Goal: Transaction & Acquisition: Purchase product/service

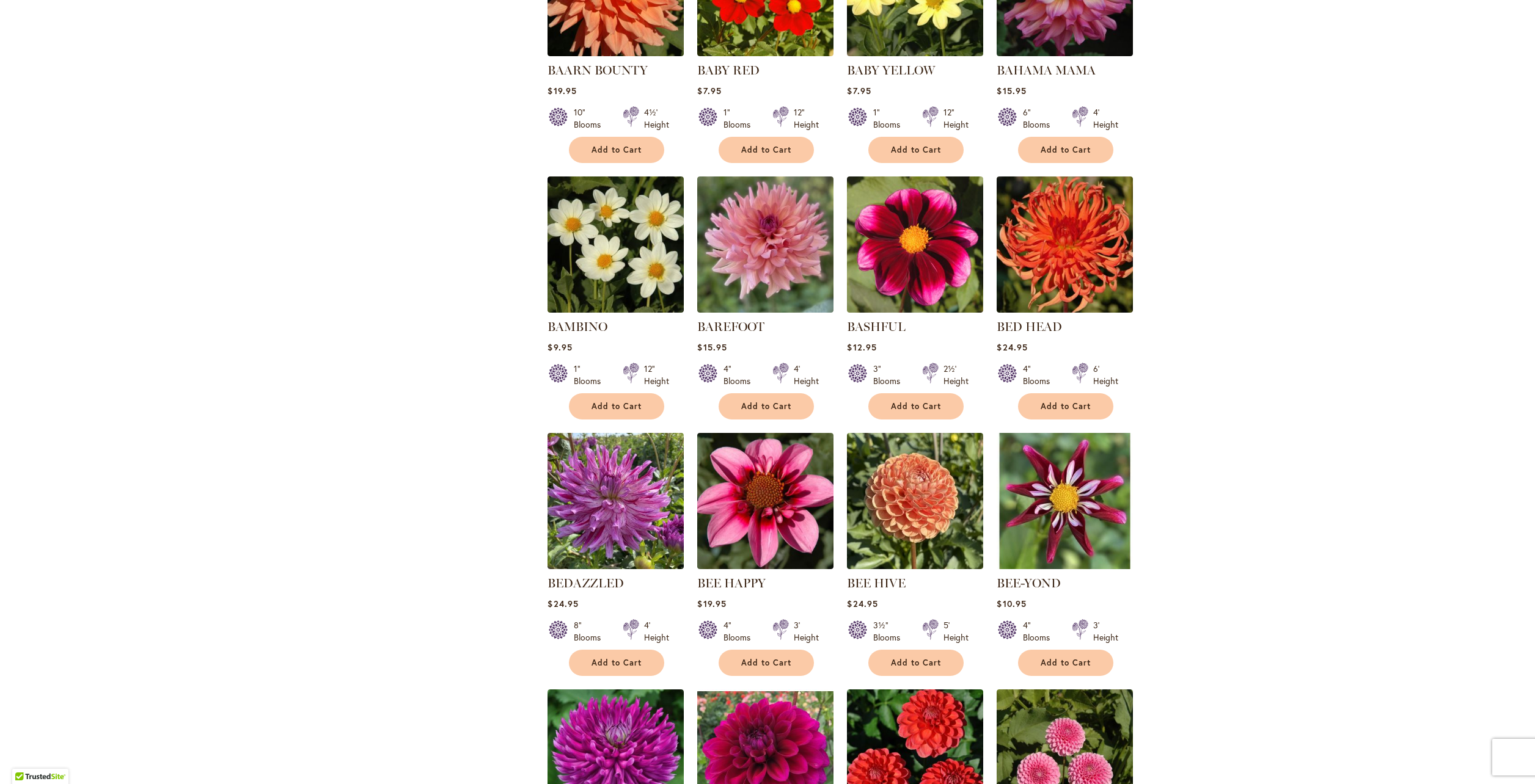
scroll to position [1405, 0]
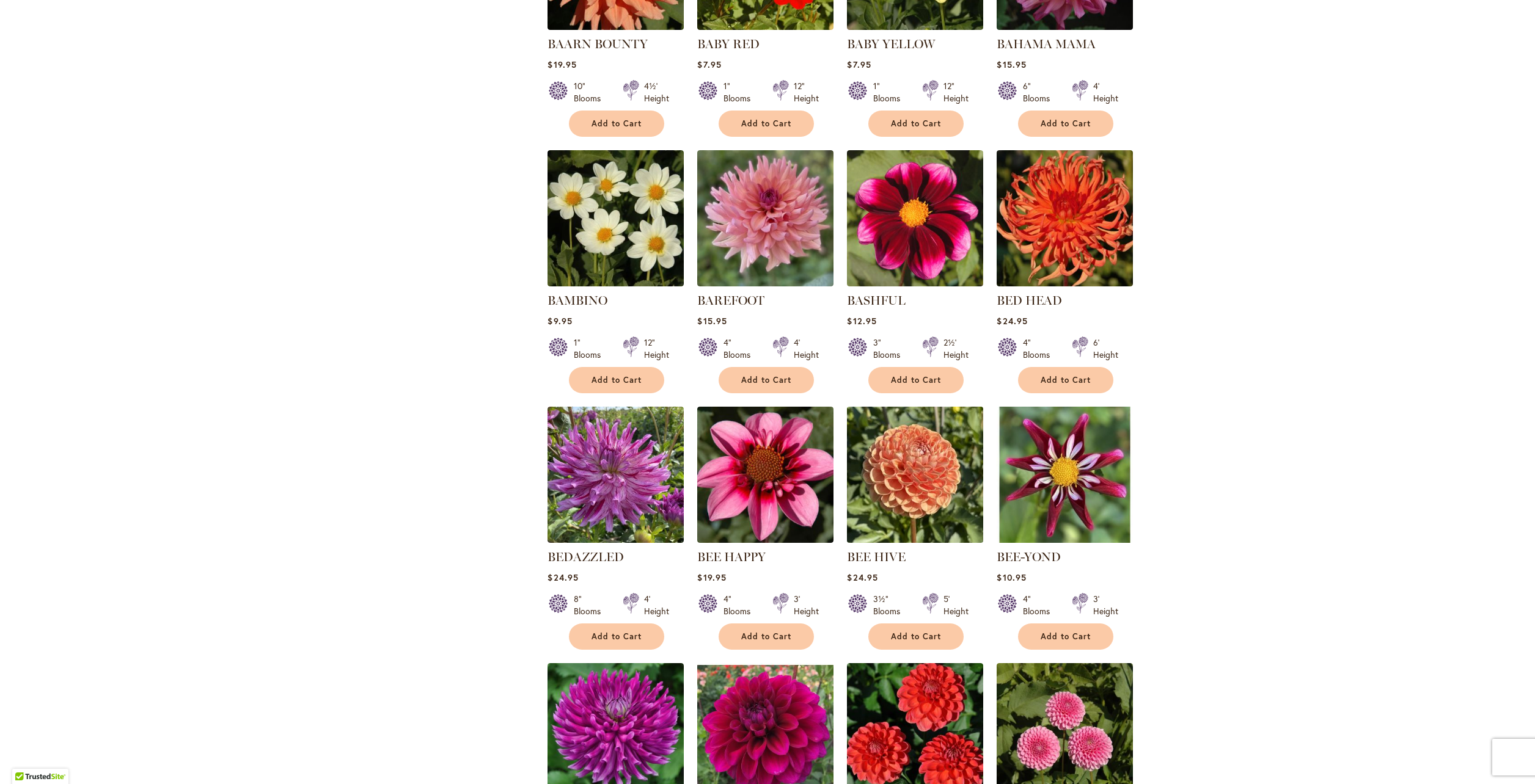
click at [888, 423] on img at bounding box center [916, 475] width 143 height 143
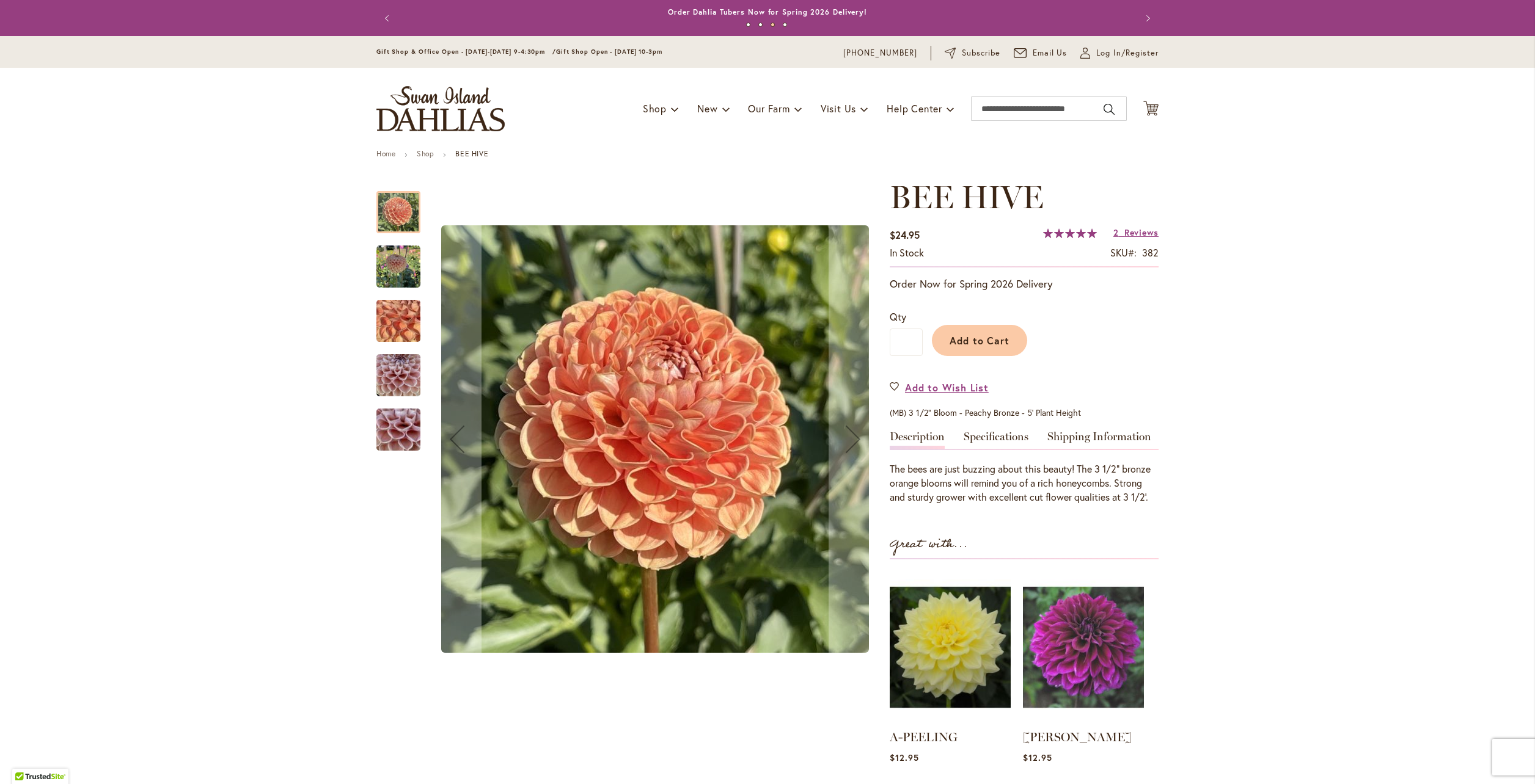
click at [398, 248] on img "BEE HIVE" at bounding box center [399, 267] width 44 height 44
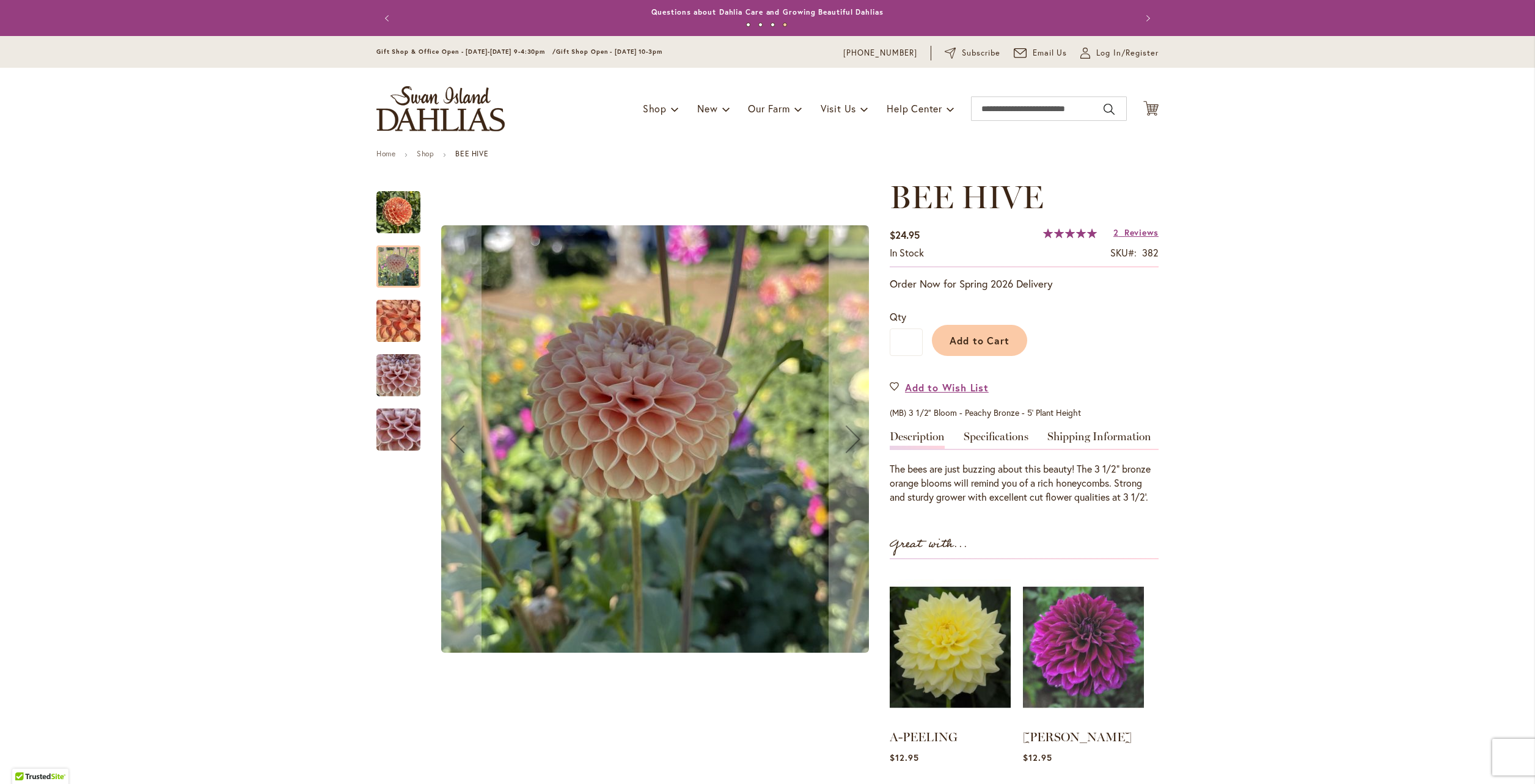
click at [387, 325] on img "BEE HIVE" at bounding box center [398, 322] width 88 height 66
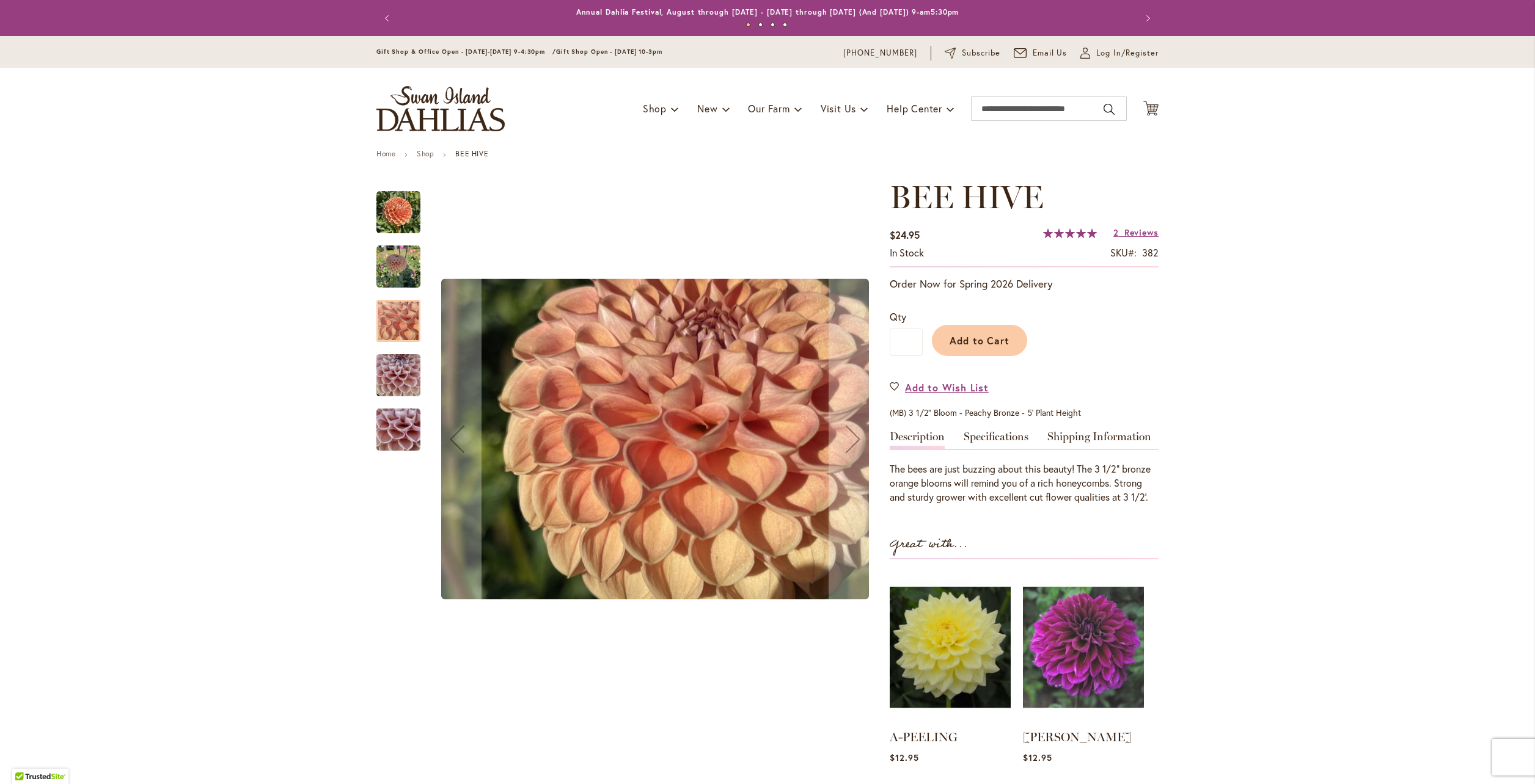
click at [385, 375] on img "BEE HIVE" at bounding box center [399, 376] width 44 height 59
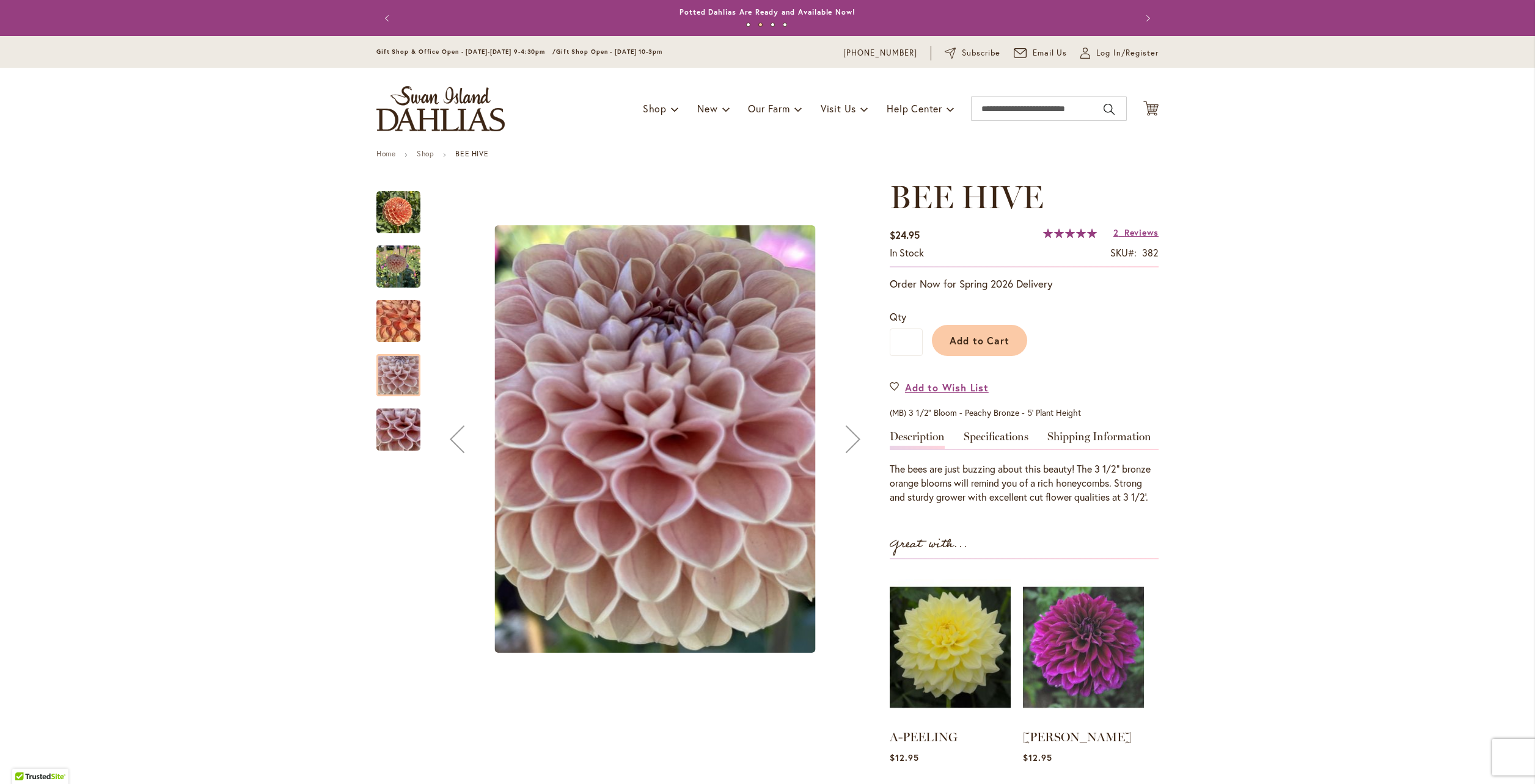
click at [389, 443] on img "BEE HIVE" at bounding box center [398, 430] width 88 height 66
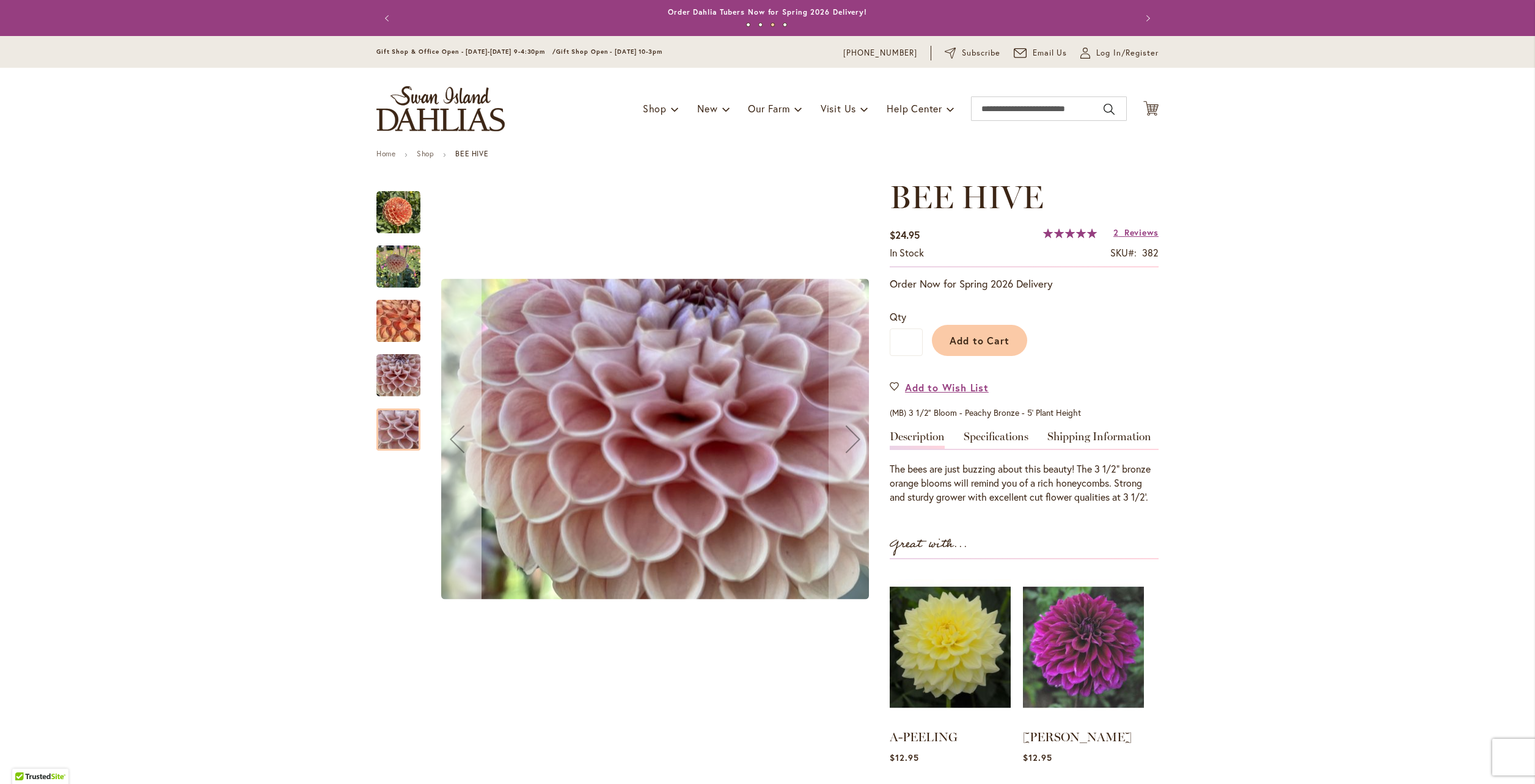
click at [455, 312] on button "Previous" at bounding box center [457, 439] width 49 height 521
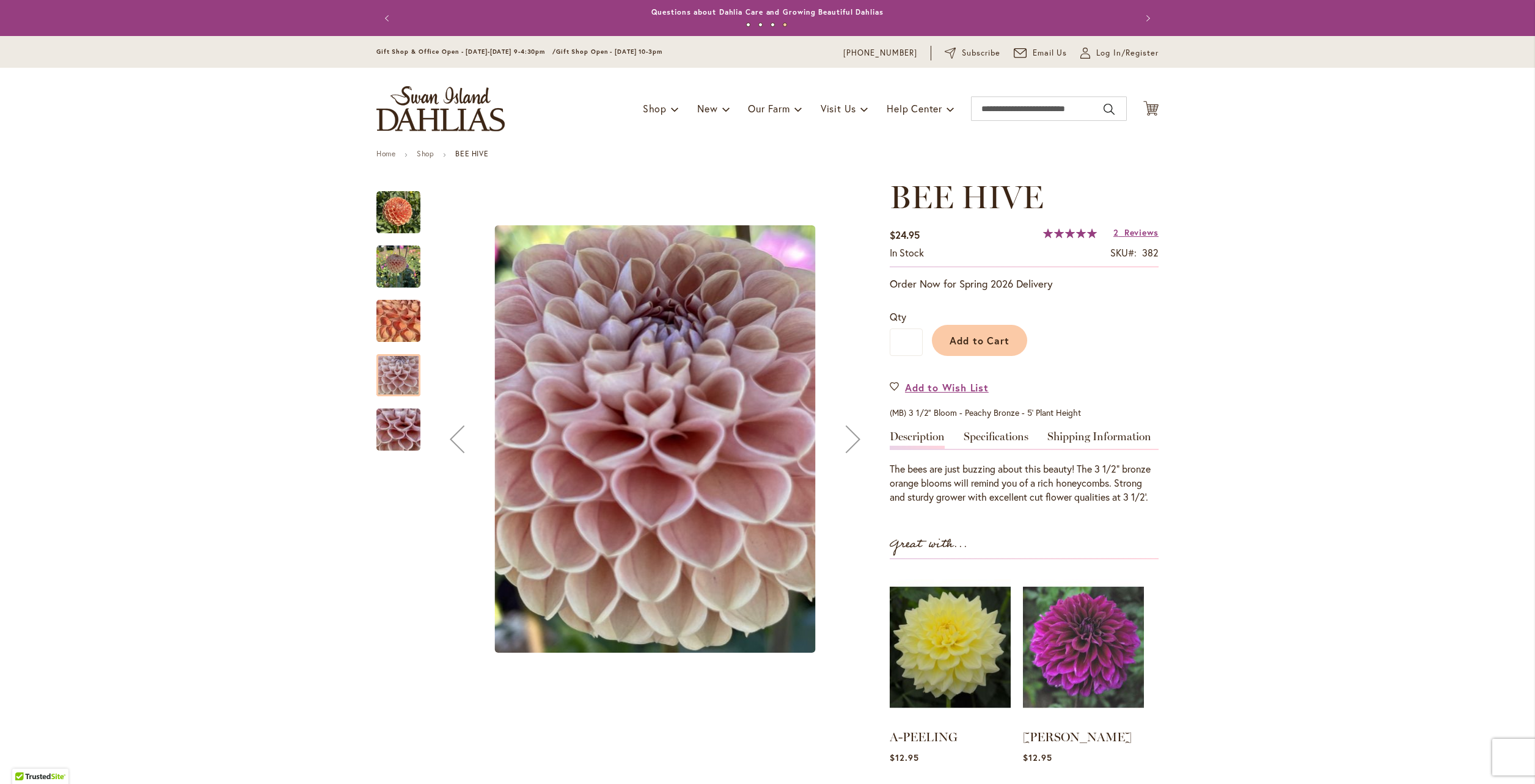
click at [388, 209] on img "BEE HIVE" at bounding box center [399, 212] width 44 height 44
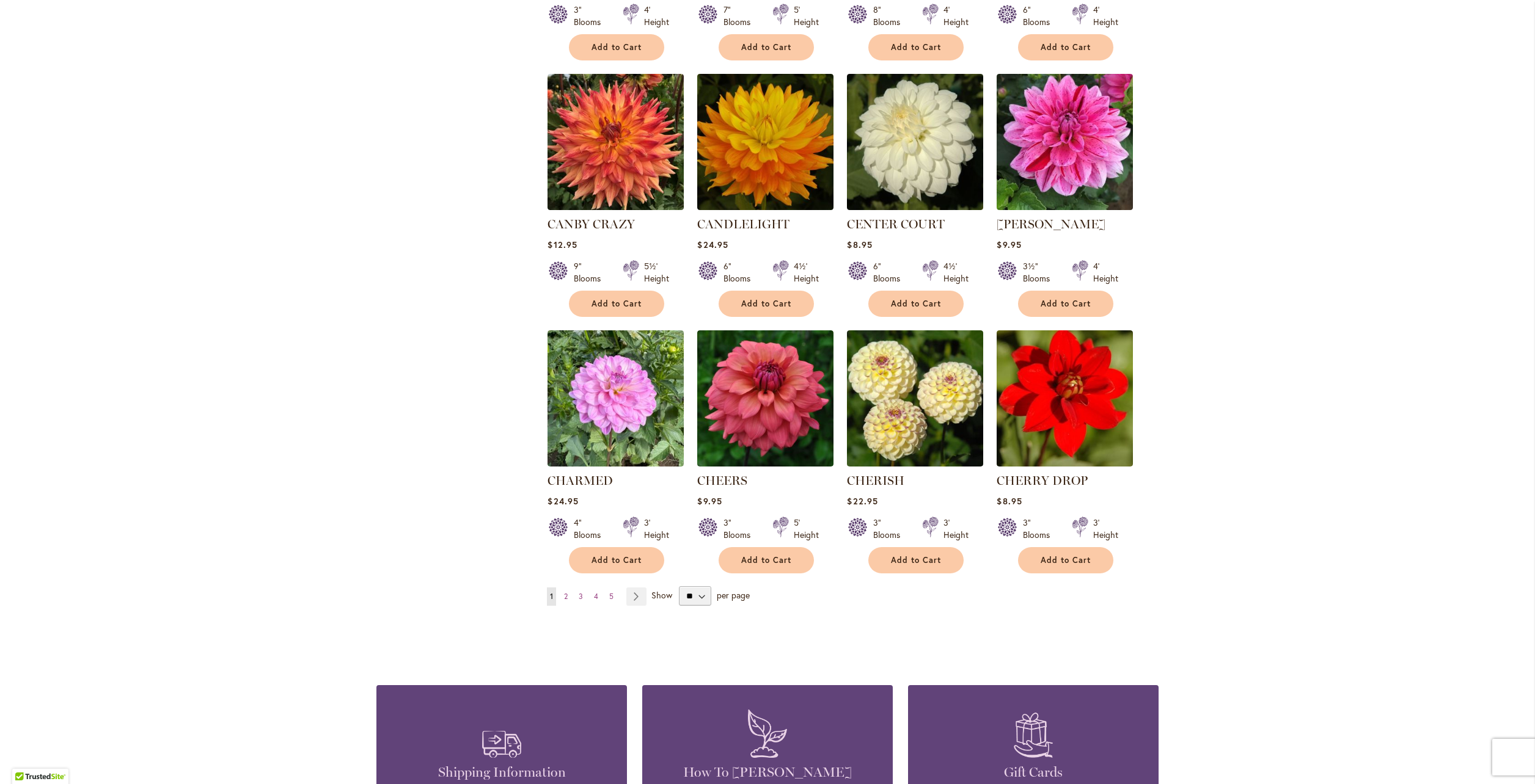
scroll to position [3909, 0]
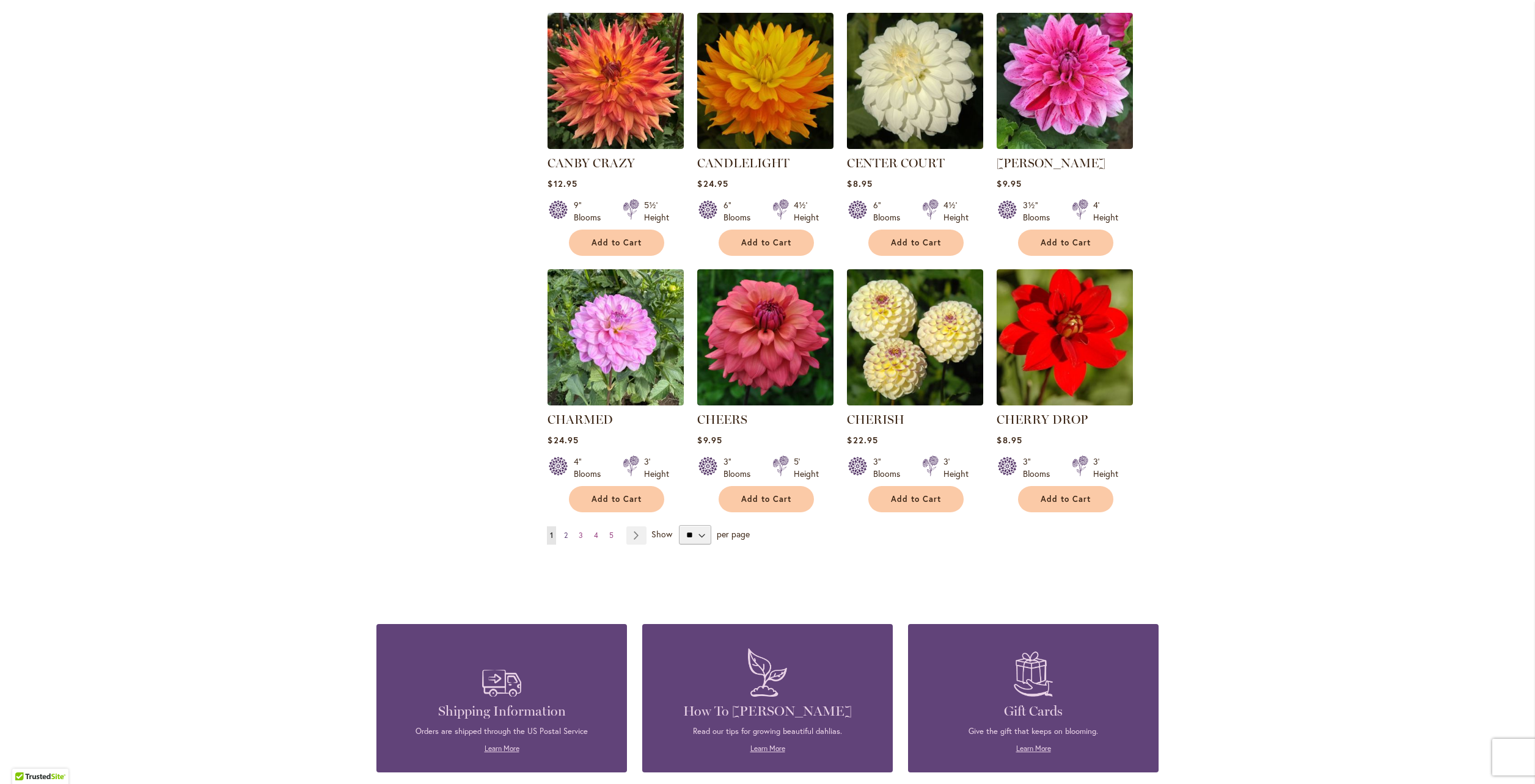
click at [561, 526] on link "Page 2" at bounding box center [566, 535] width 10 height 18
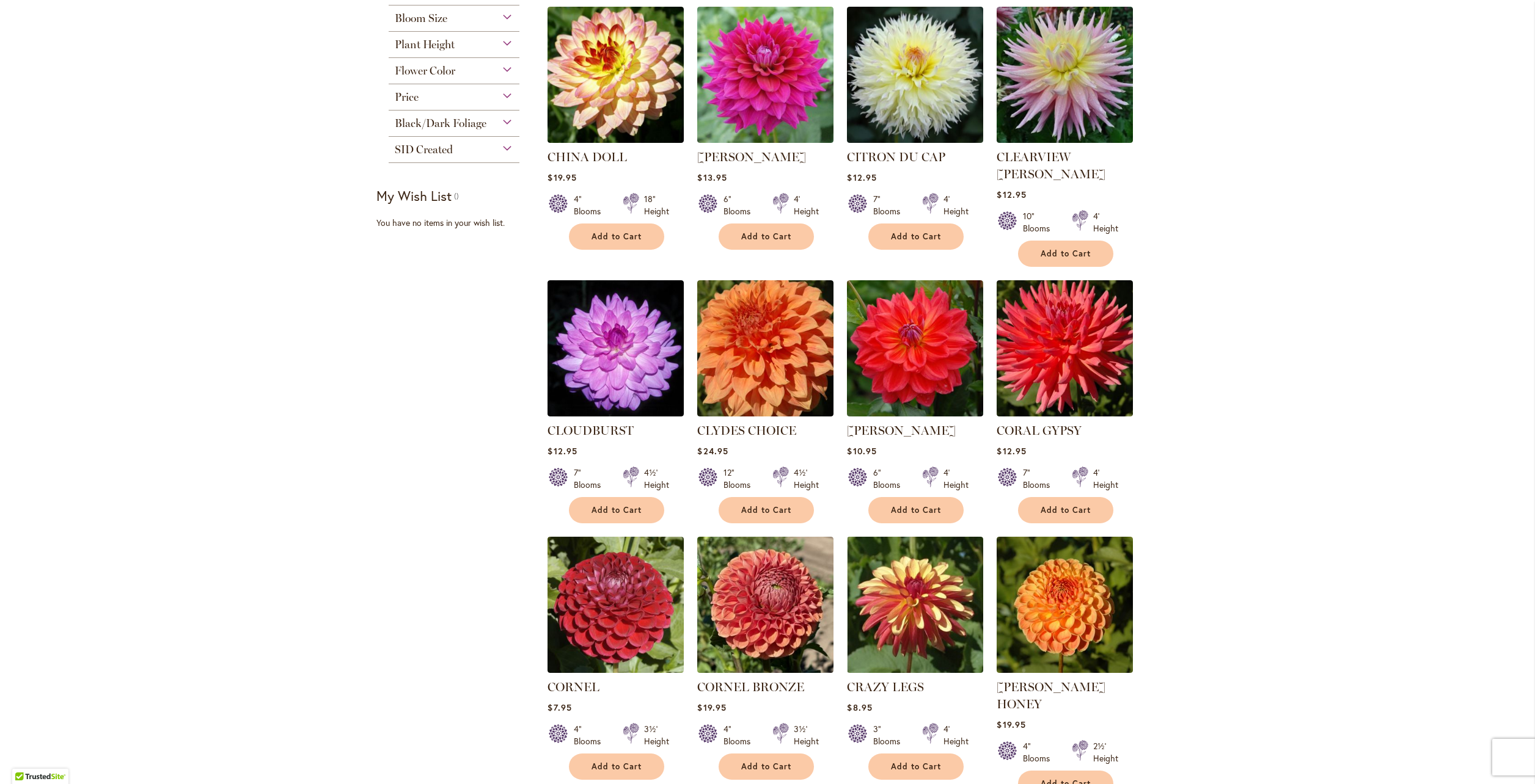
scroll to position [570, 0]
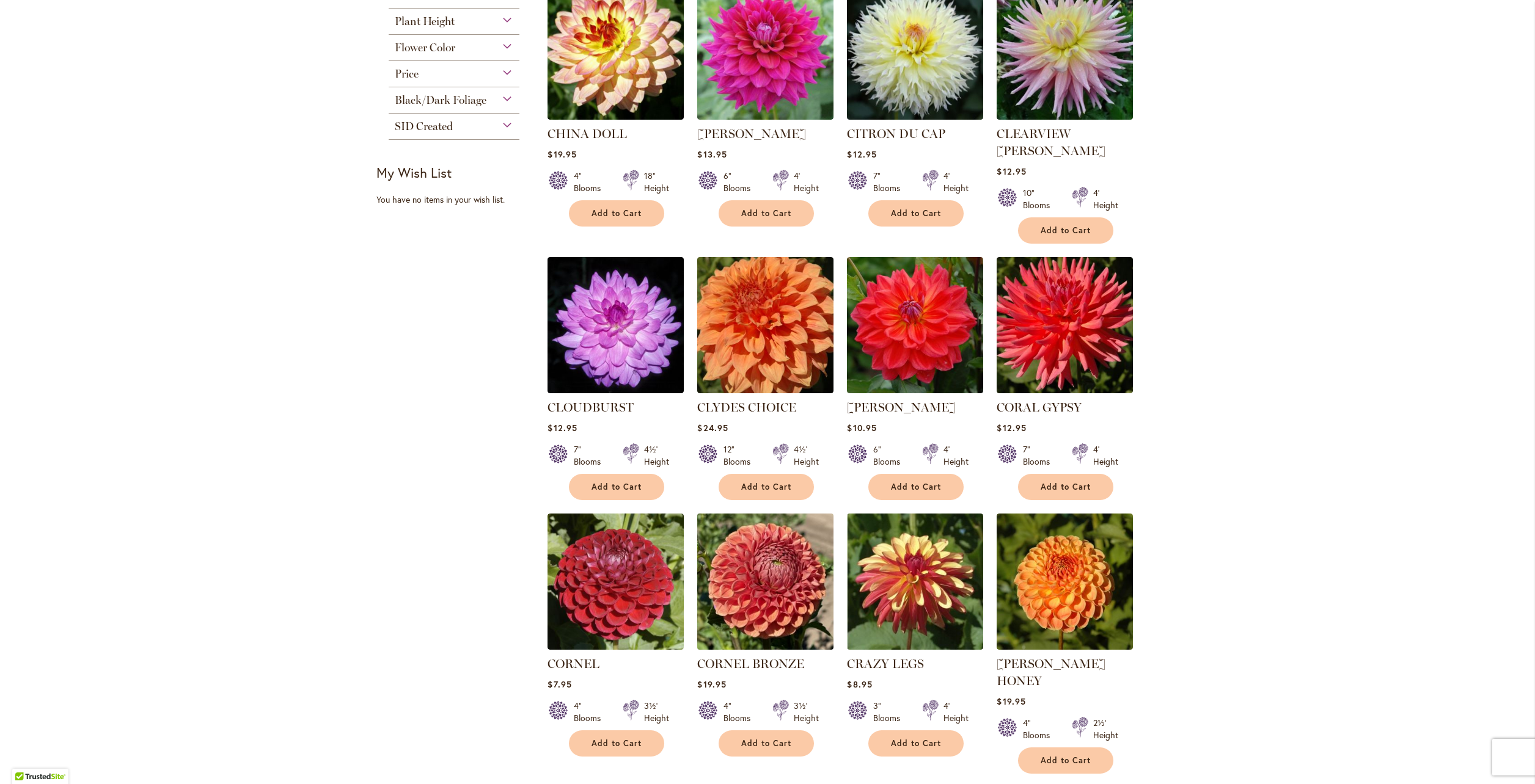
click at [779, 523] on img at bounding box center [766, 581] width 143 height 143
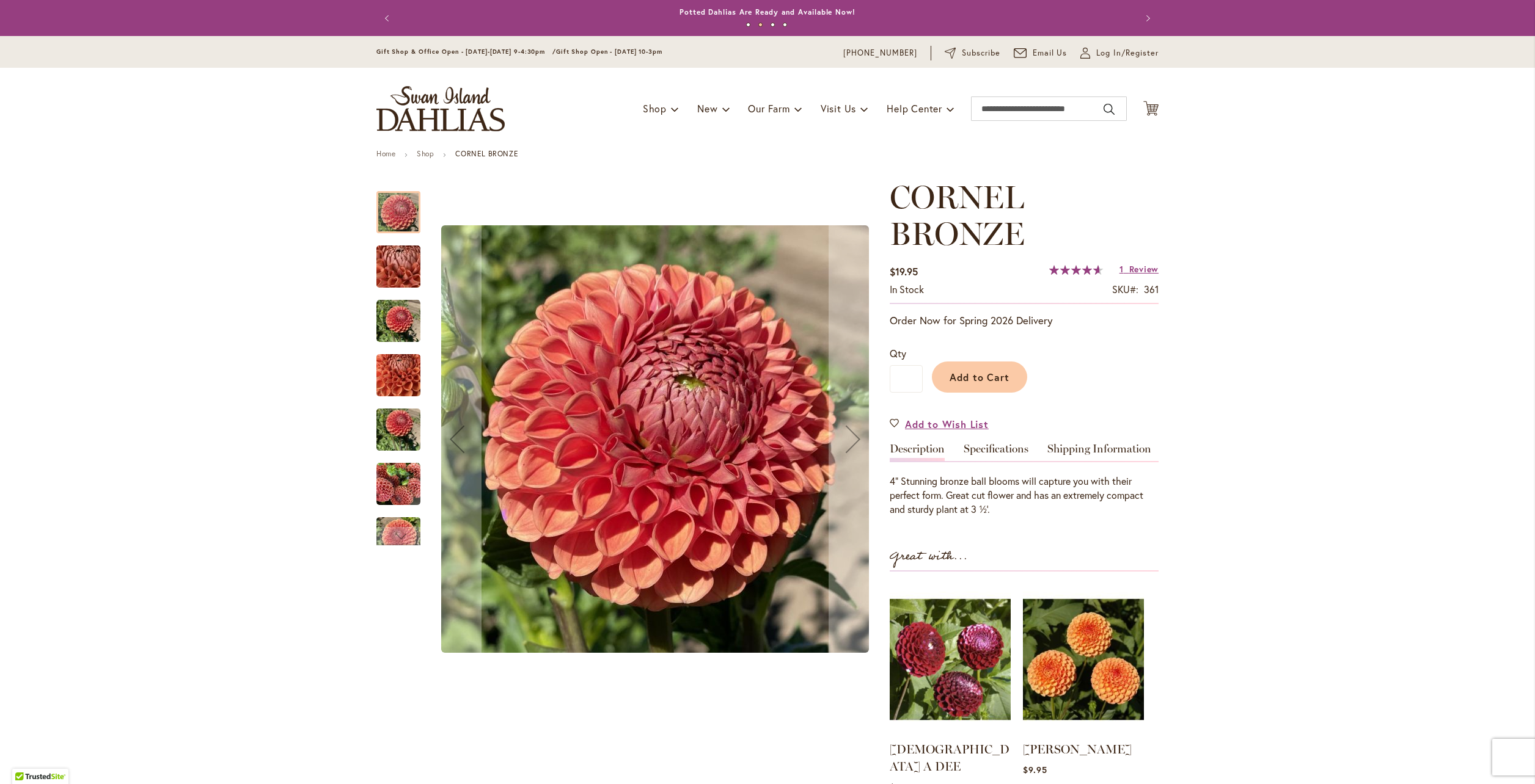
click at [405, 319] on img "CORNEL BRONZE" at bounding box center [399, 322] width 44 height 44
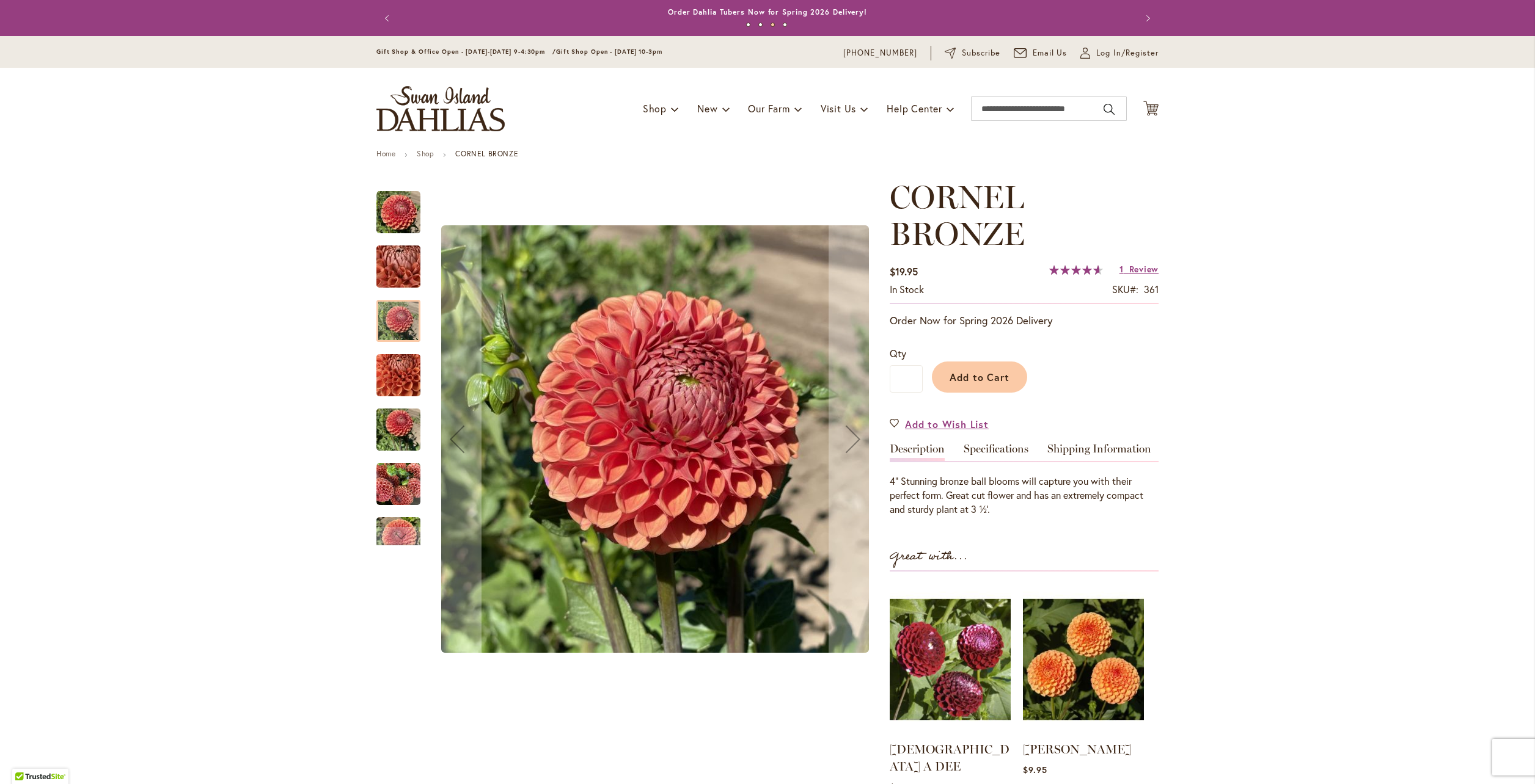
click at [402, 277] on img "CORNEL BRONZE" at bounding box center [398, 266] width 88 height 66
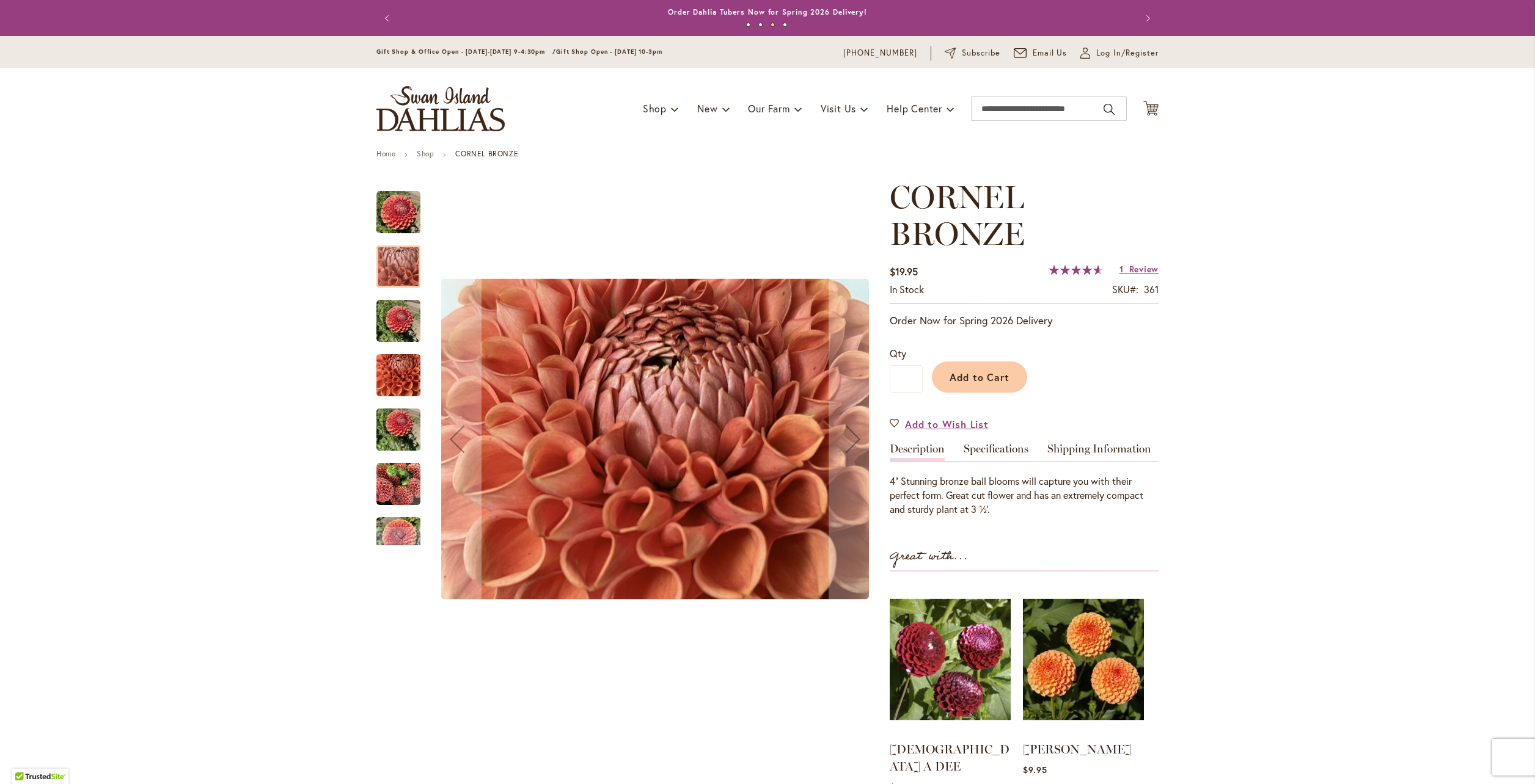
click at [397, 385] on img "CORNEL BRONZE" at bounding box center [399, 376] width 44 height 59
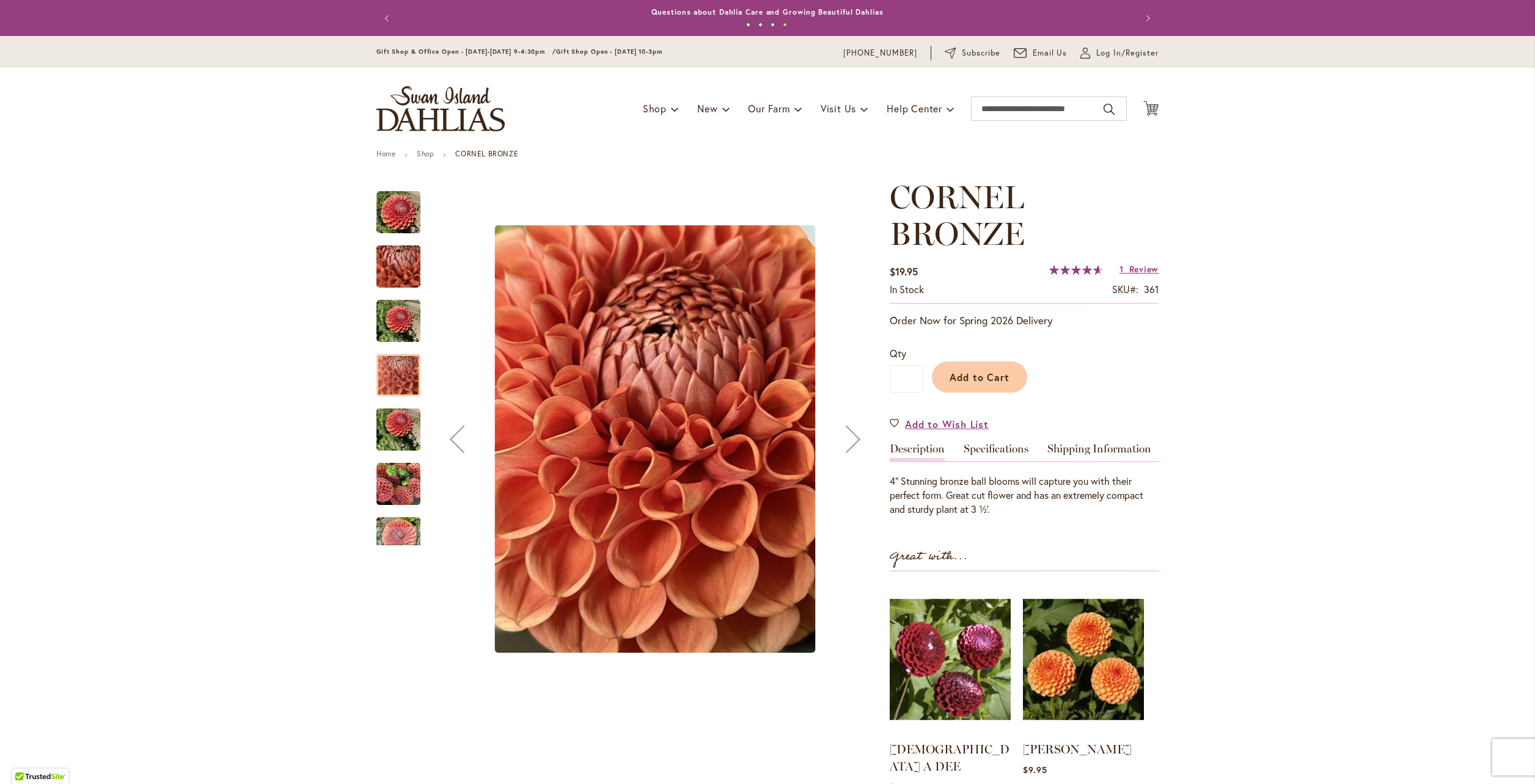
click at [392, 434] on img "CORNEL BRONZE" at bounding box center [399, 430] width 44 height 59
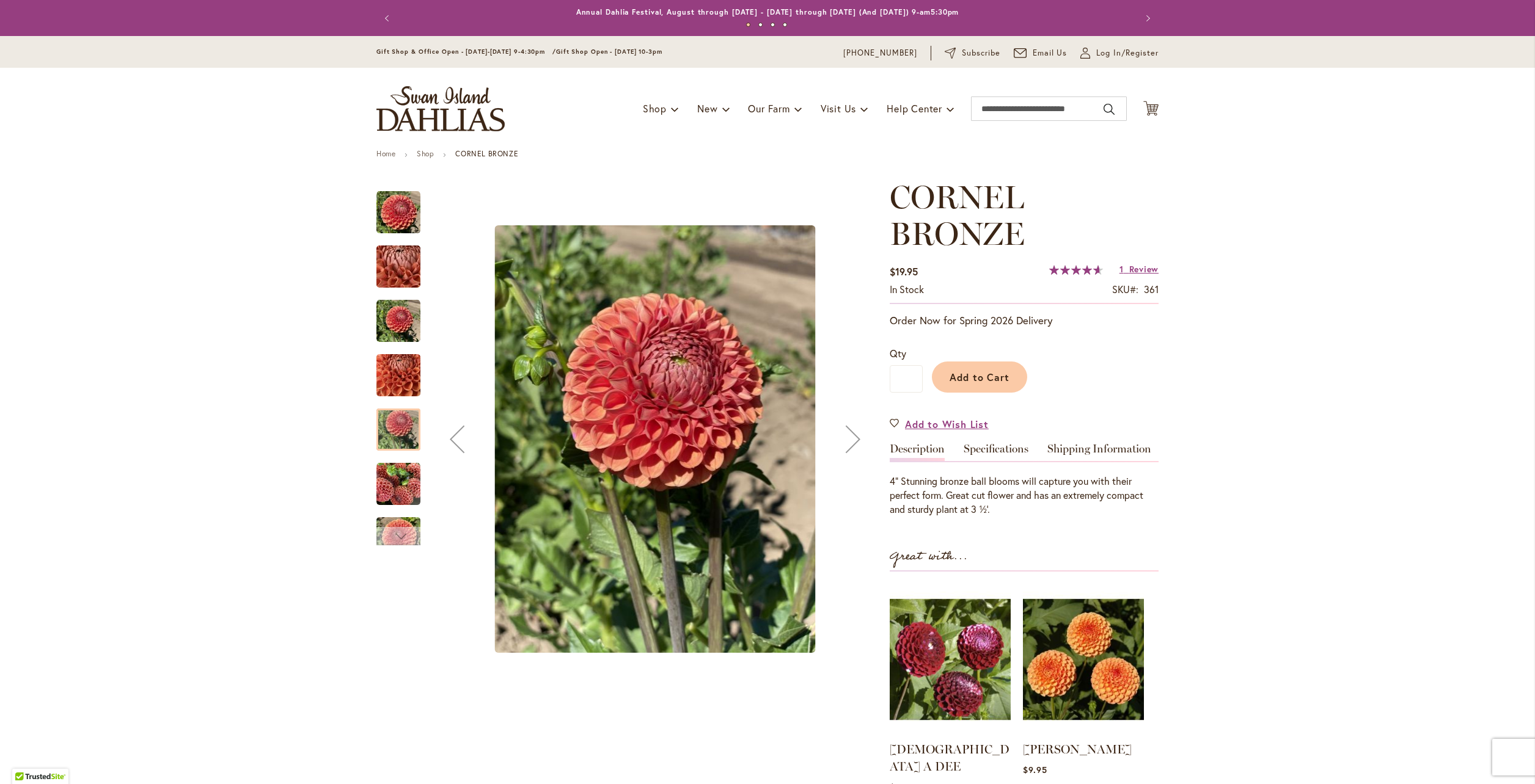
click at [392, 536] on div "Next" at bounding box center [398, 536] width 18 height 18
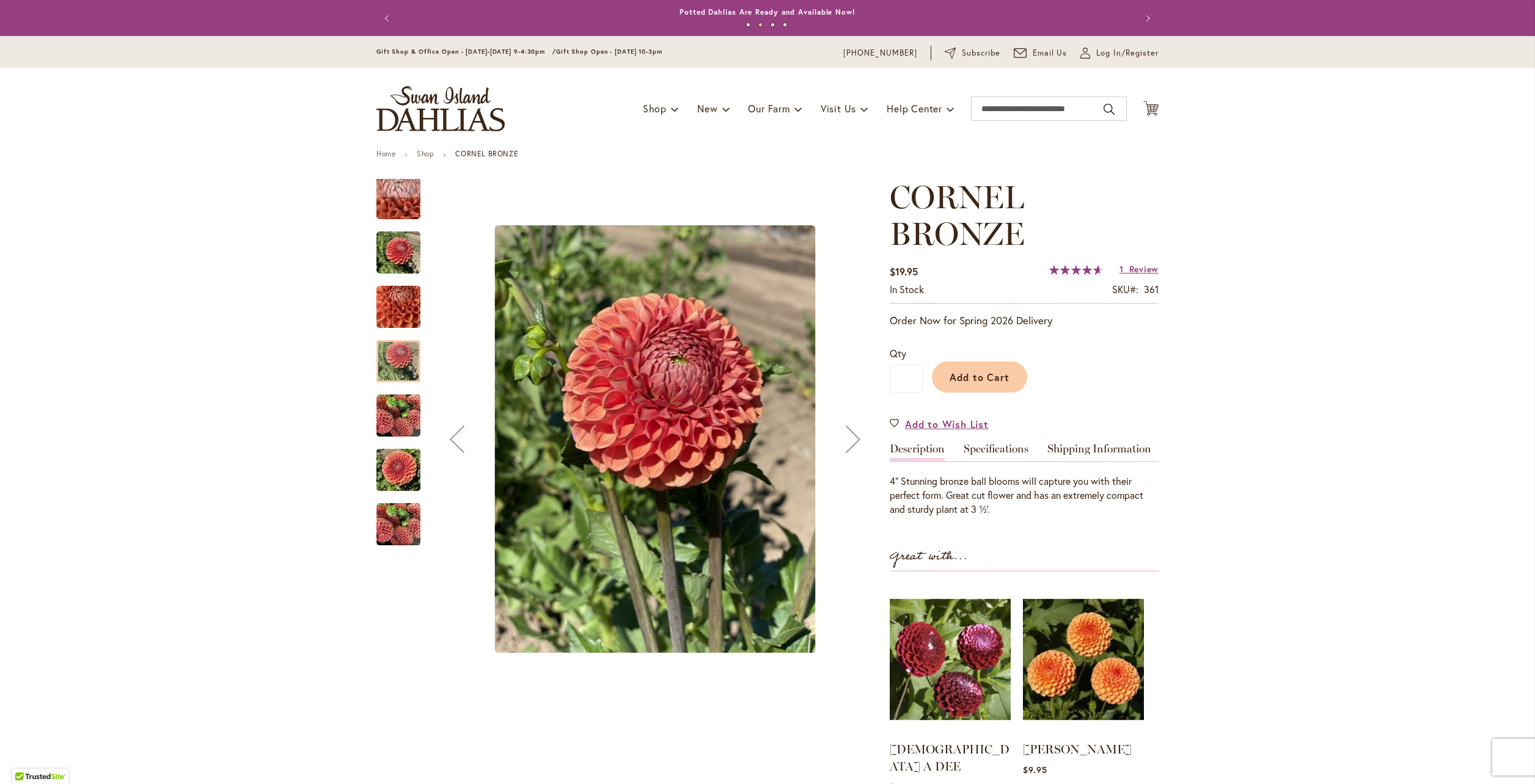
click at [400, 468] on img "CORNEL BRONZE" at bounding box center [399, 470] width 44 height 59
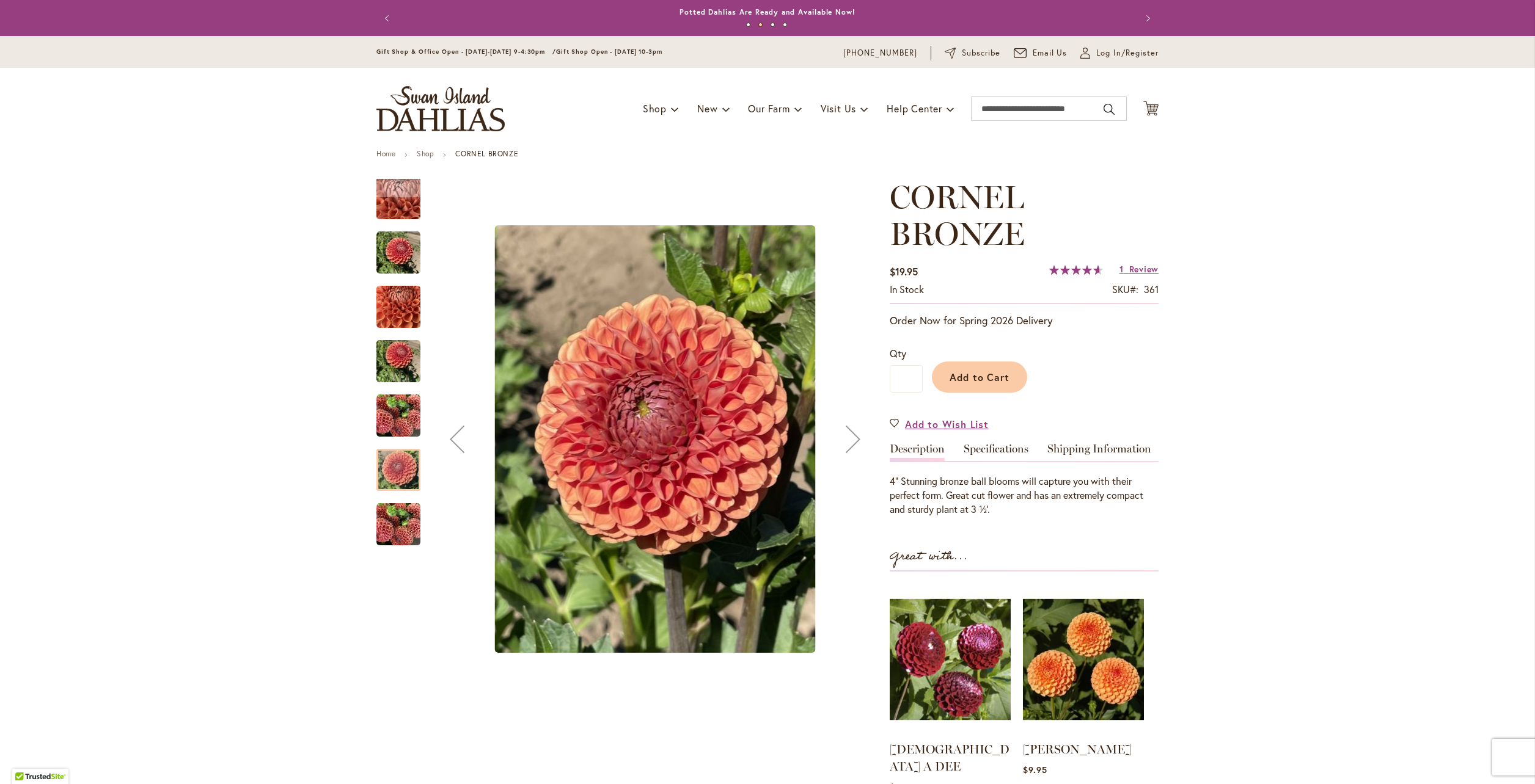
click at [405, 531] on img "CORNEL BRONZE" at bounding box center [399, 525] width 44 height 44
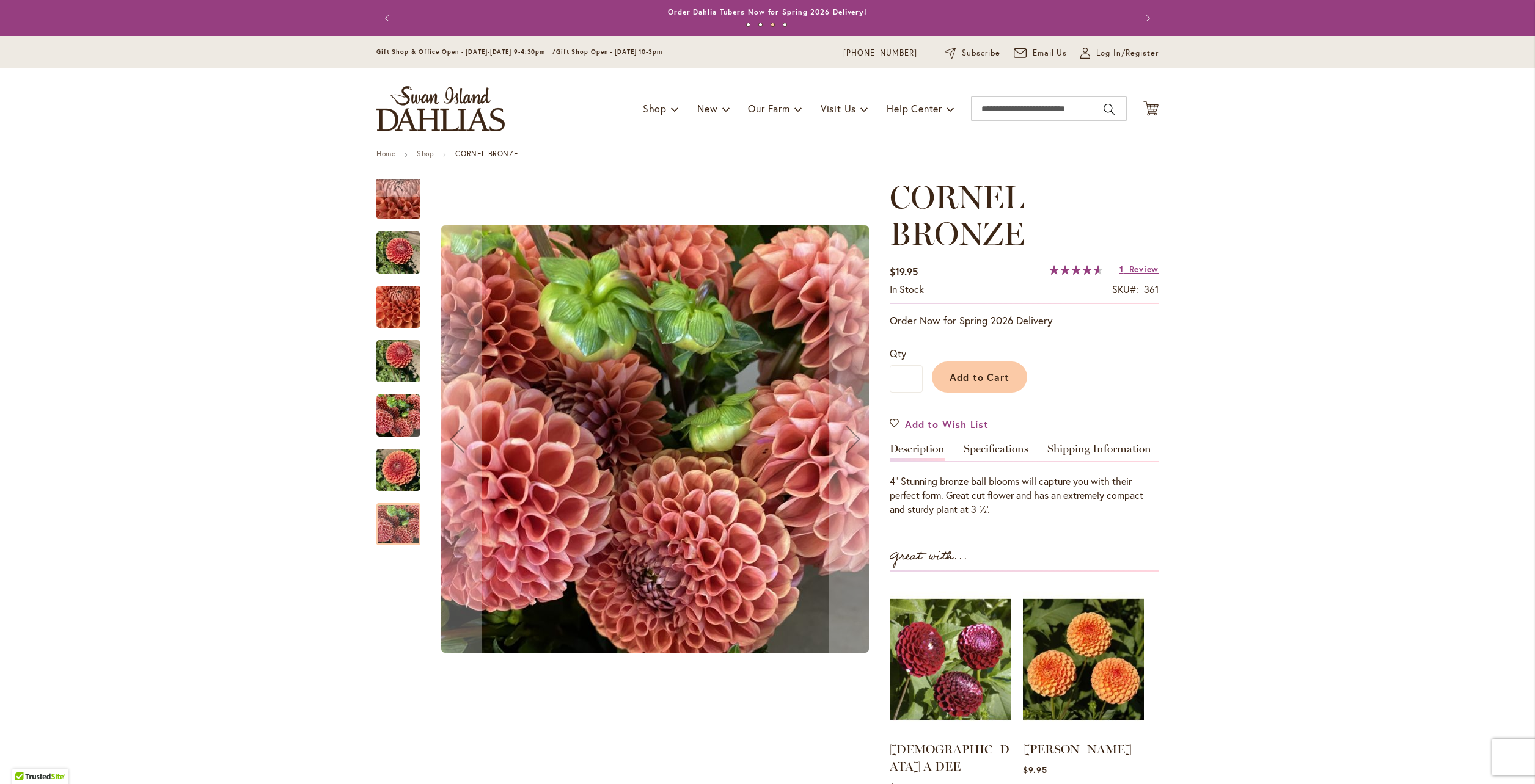
click at [400, 425] on img "CORNEL BRONZE" at bounding box center [399, 416] width 44 height 44
click at [402, 371] on img "CORNEL BRONZE" at bounding box center [399, 361] width 44 height 59
